Goal: Task Accomplishment & Management: Use online tool/utility

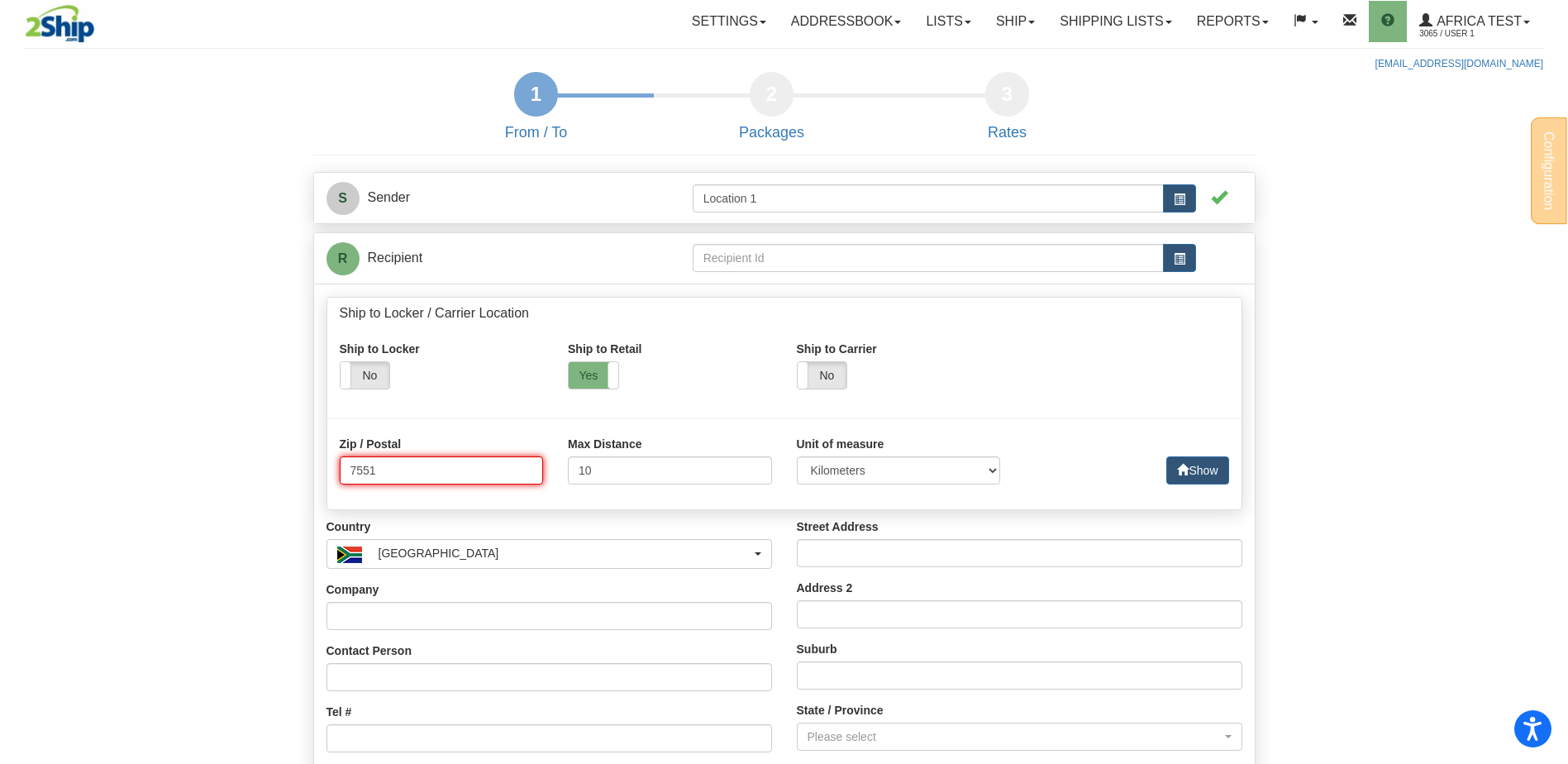
drag, startPoint x: 403, startPoint y: 470, endPoint x: 392, endPoint y: 471, distance: 11.0
click at [392, 471] on input "7551" at bounding box center [442, 470] width 204 height 29
type input "7550"
click at [1193, 473] on button "Show" at bounding box center [1197, 470] width 62 height 29
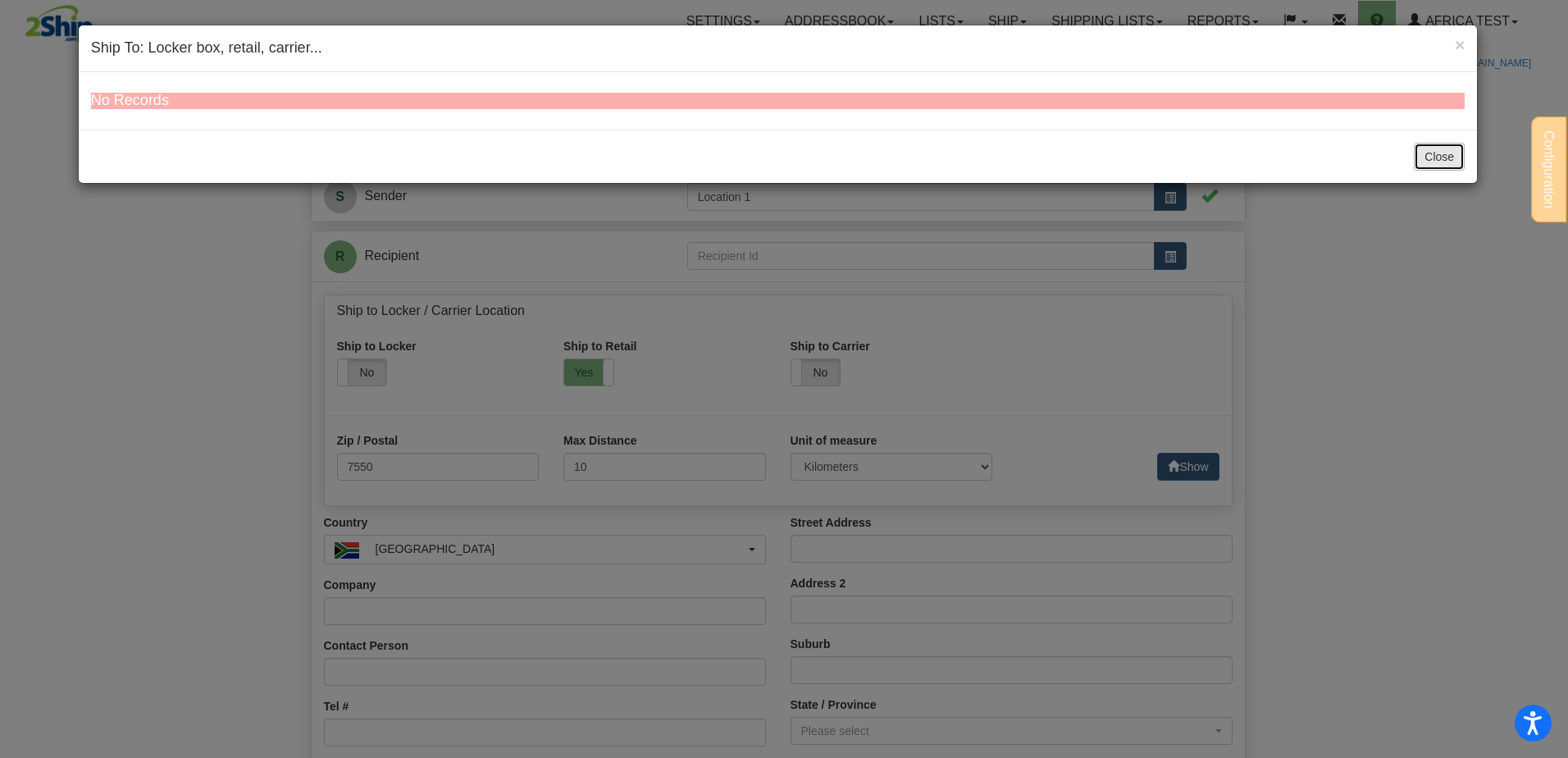
click at [1429, 159] on button "Close" at bounding box center [1439, 156] width 51 height 28
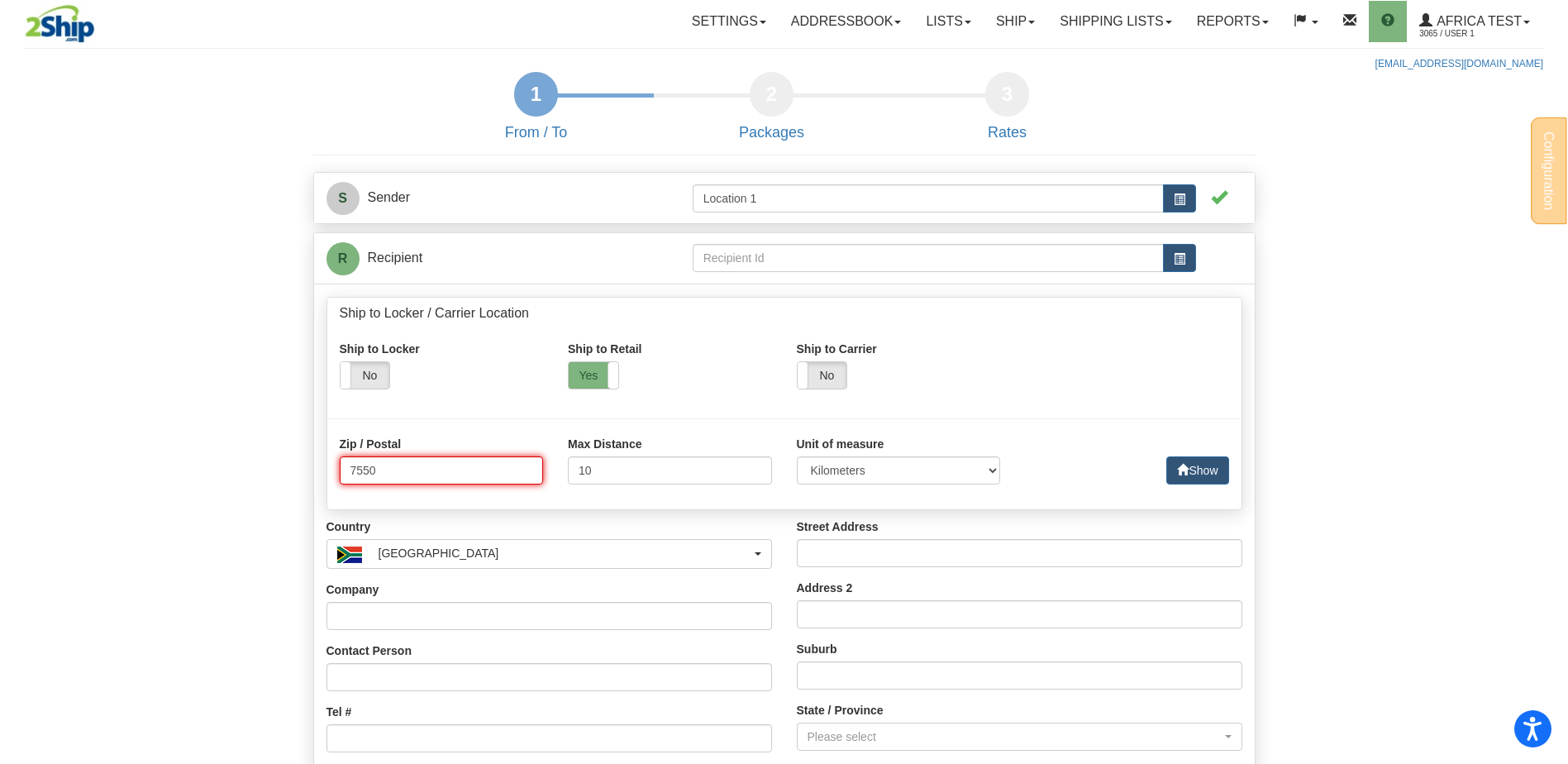
click at [445, 475] on input "7550" at bounding box center [442, 470] width 204 height 29
click at [1216, 458] on button "Show" at bounding box center [1197, 470] width 62 height 29
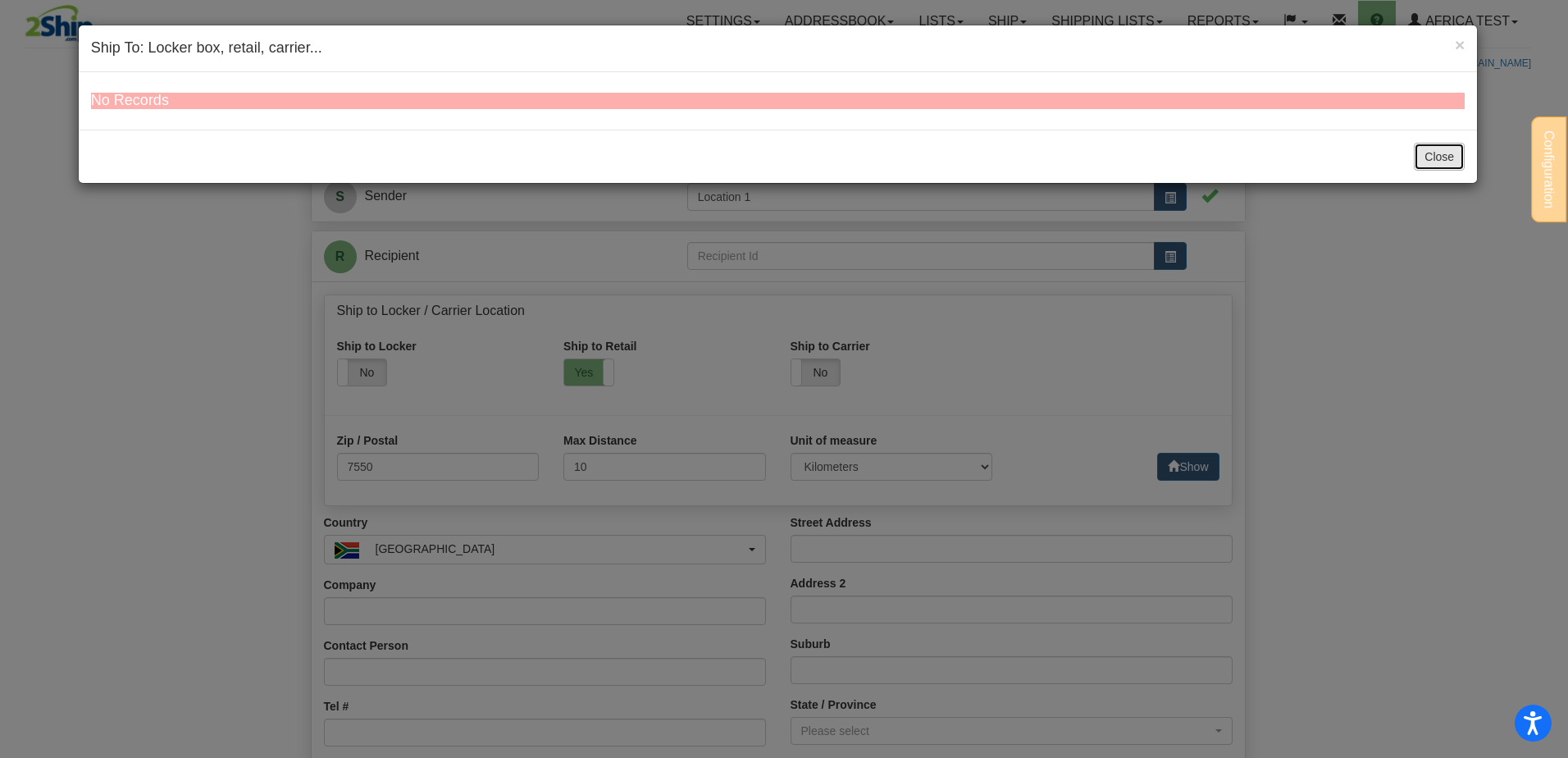
click at [1452, 159] on button "Close" at bounding box center [1439, 156] width 51 height 28
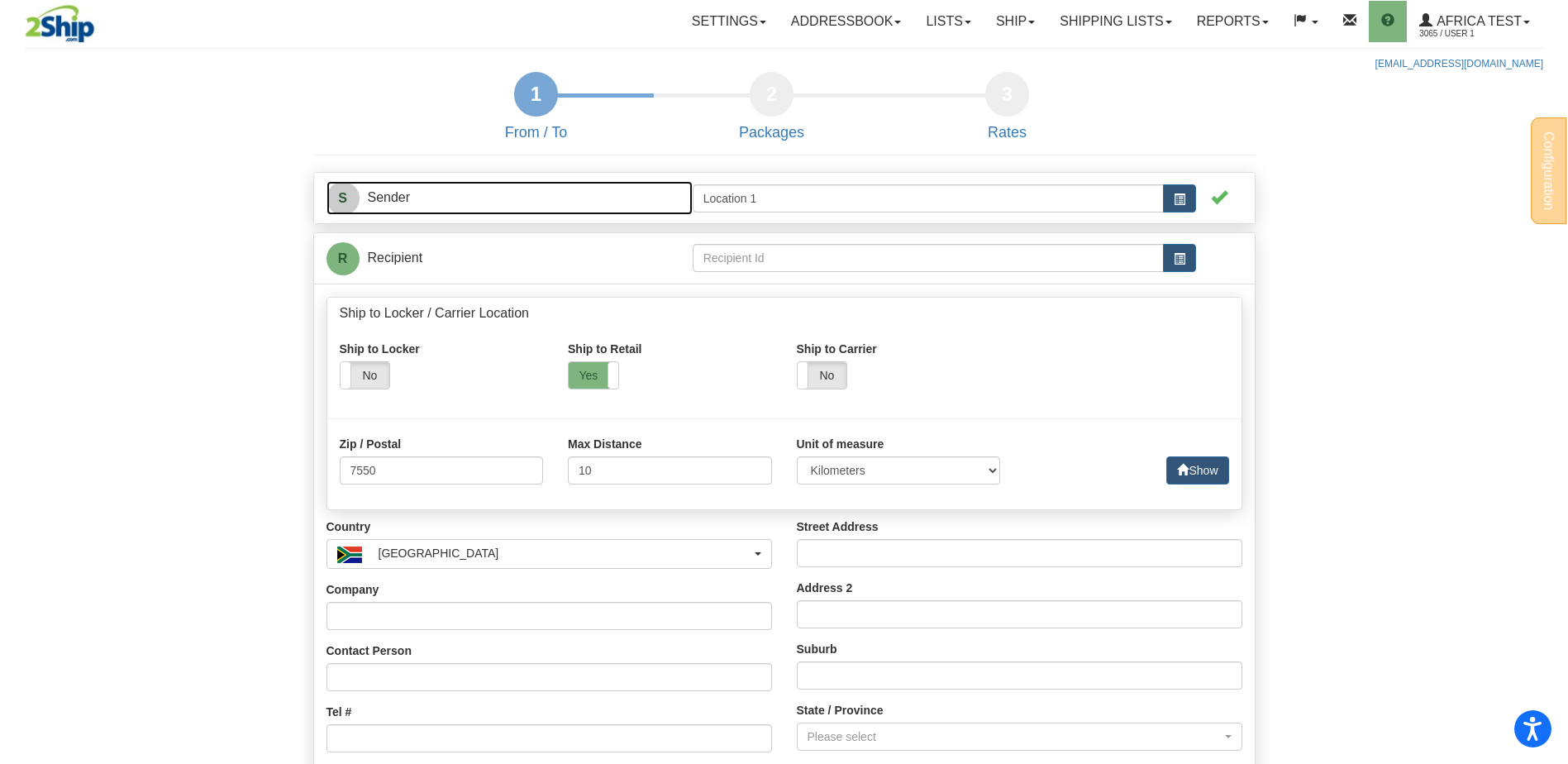
click at [473, 203] on link "S Sender" at bounding box center [509, 198] width 366 height 34
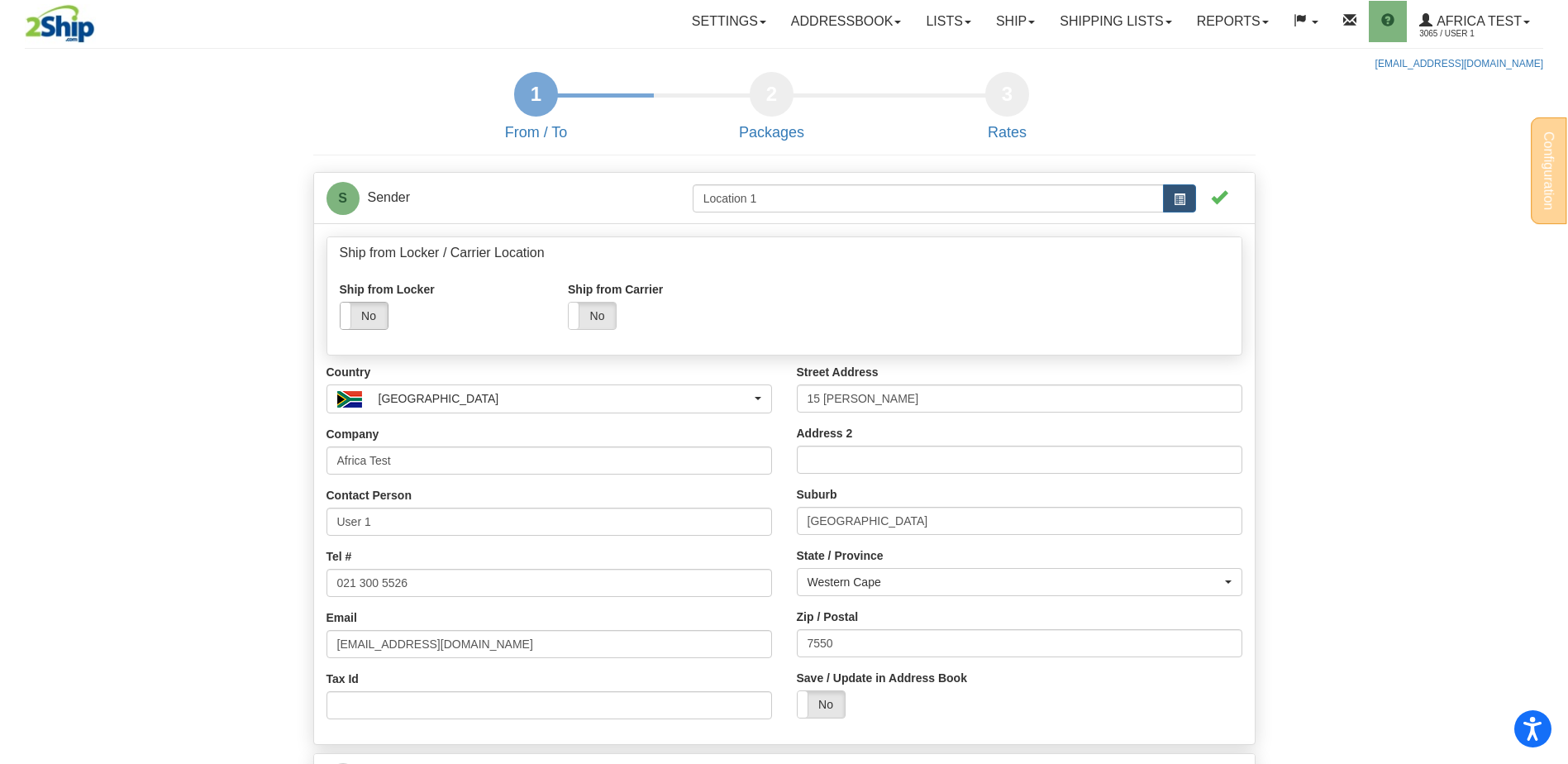
click at [369, 315] on label "No" at bounding box center [364, 315] width 47 height 27
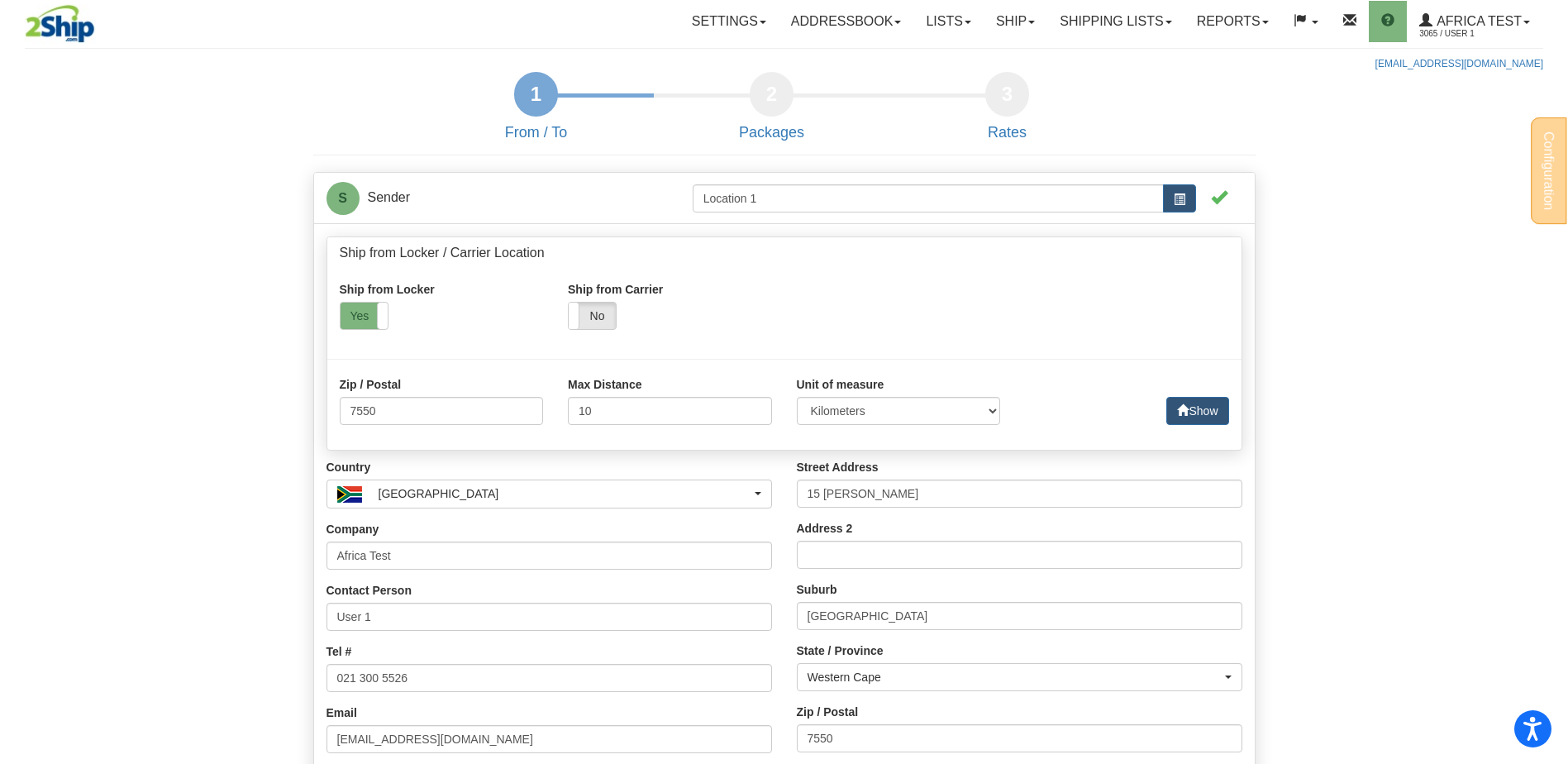
click at [1157, 402] on div "Show" at bounding box center [1127, 411] width 204 height 29
click at [1181, 402] on button "Show" at bounding box center [1197, 411] width 62 height 29
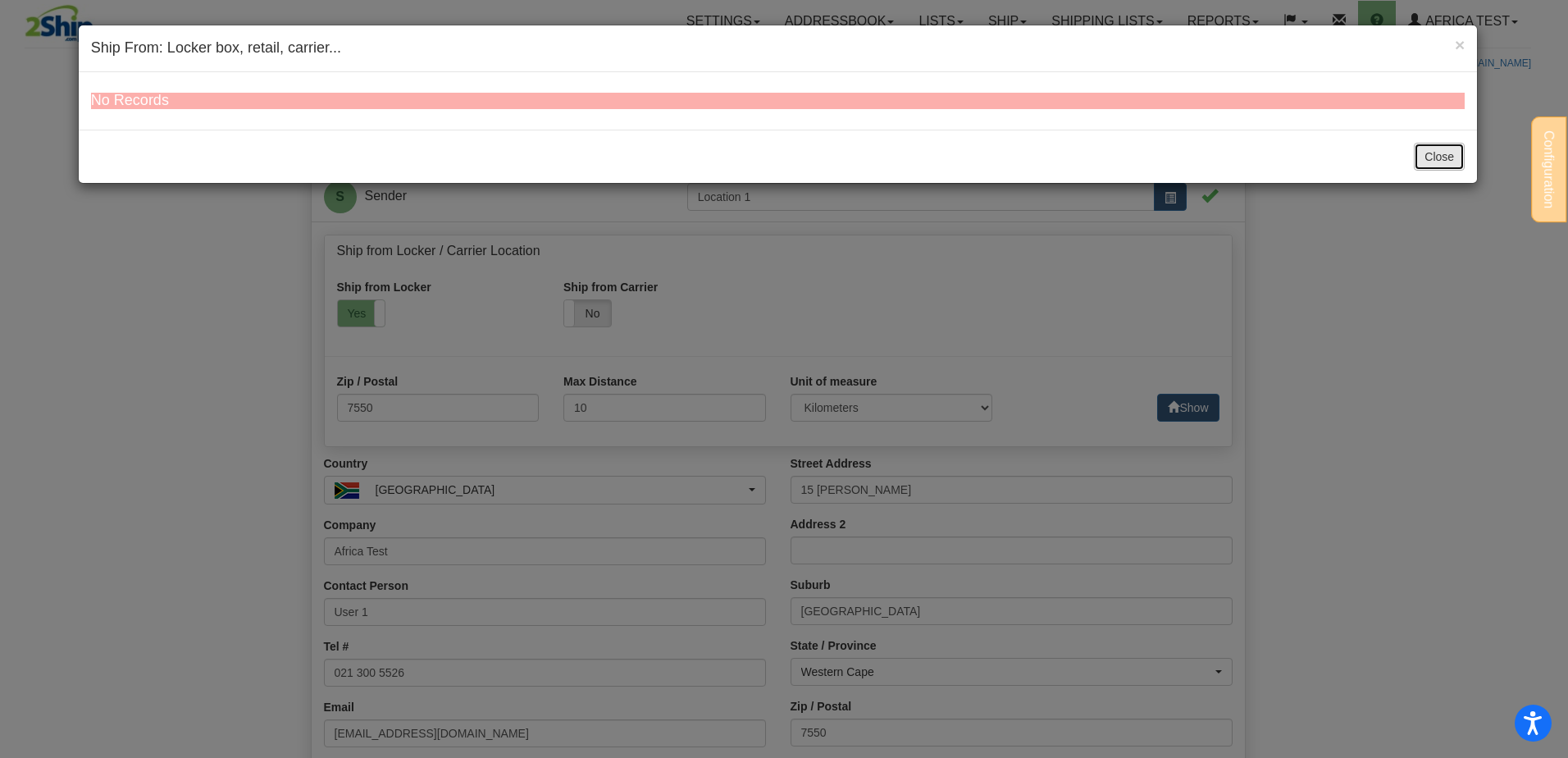
click at [1428, 158] on button "Close" at bounding box center [1439, 156] width 51 height 28
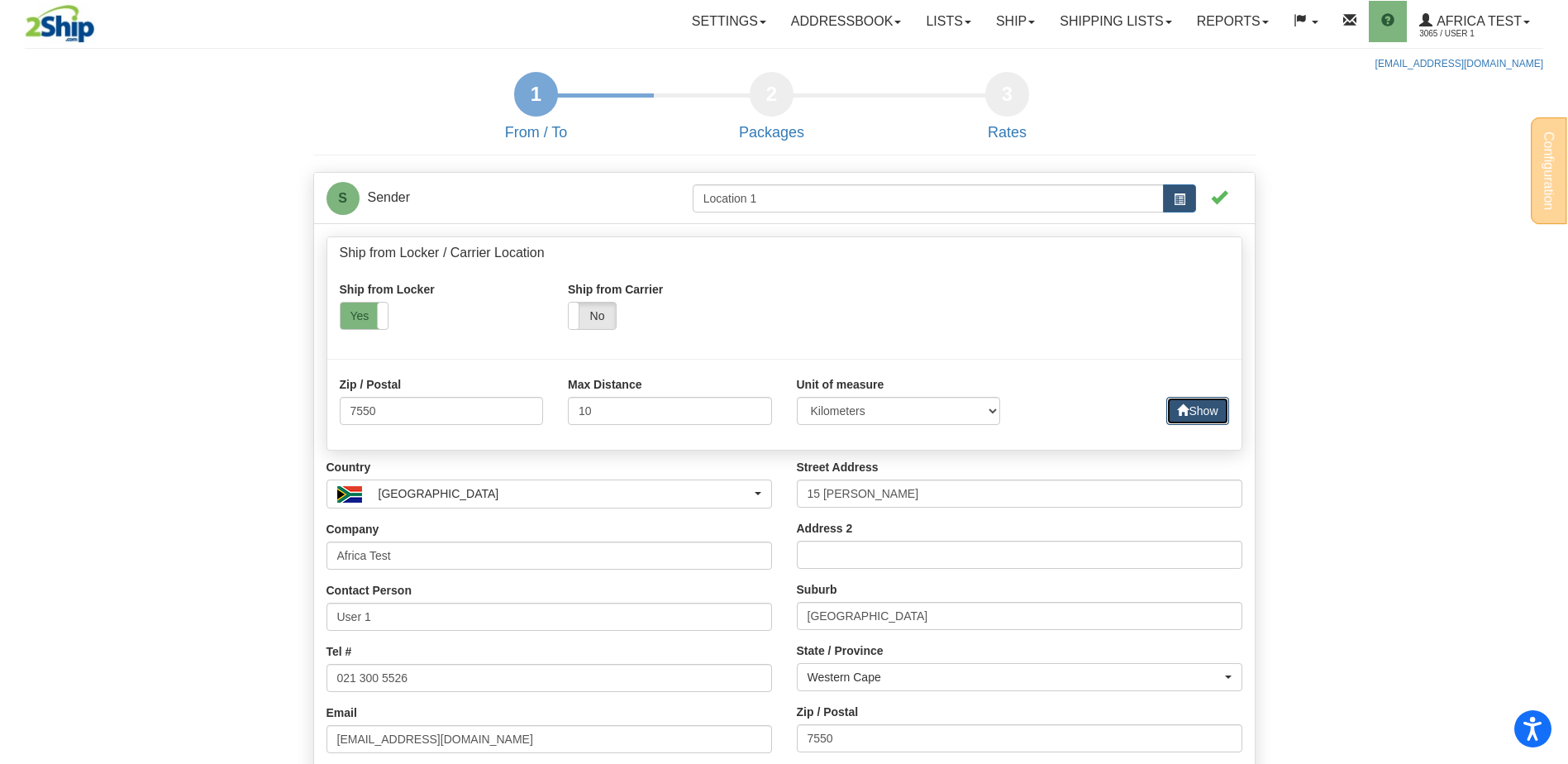
click at [1211, 397] on button "Show" at bounding box center [1197, 411] width 62 height 29
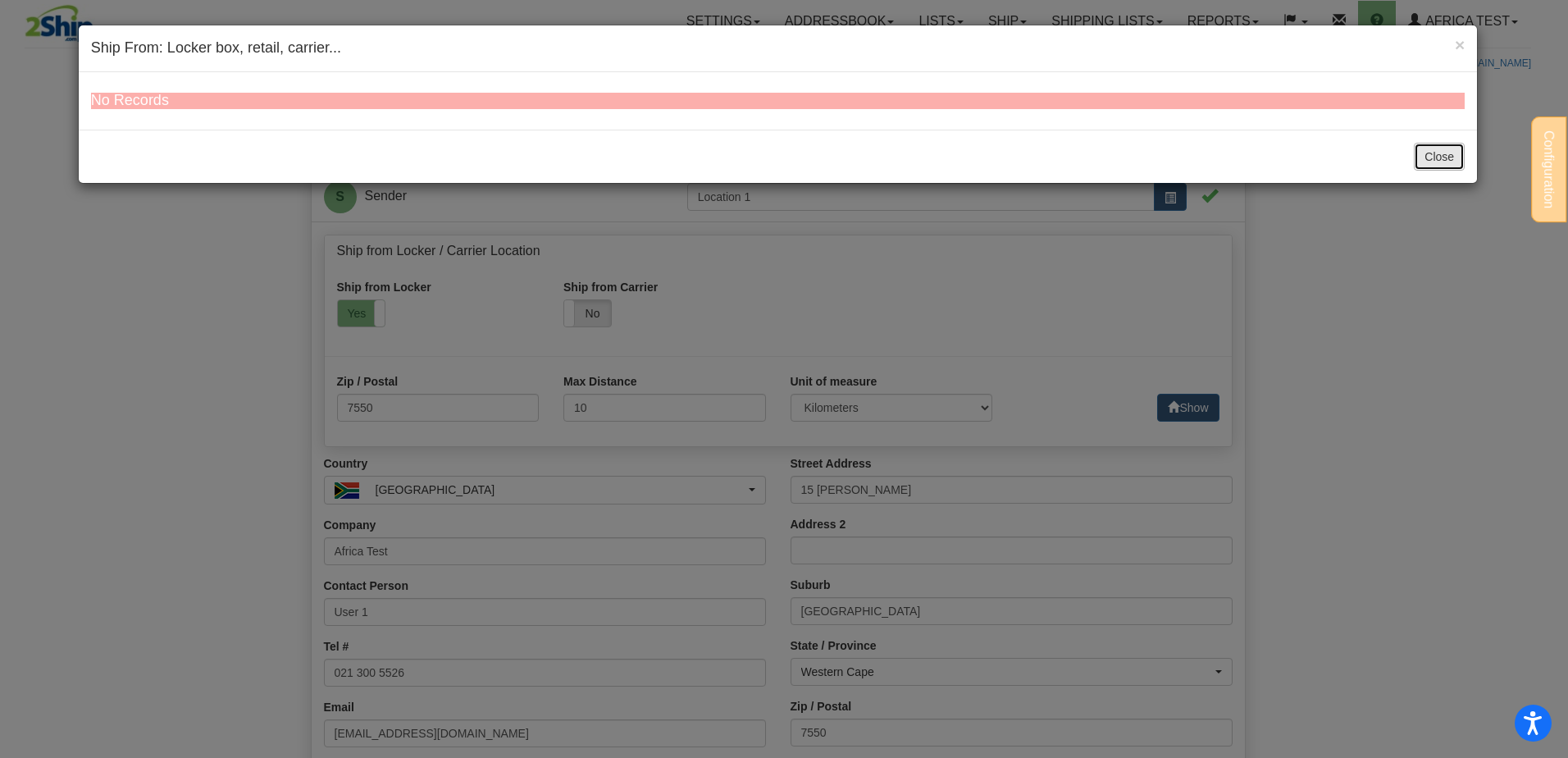
click at [1449, 156] on button "Close" at bounding box center [1439, 156] width 51 height 28
